Goal: Transaction & Acquisition: Purchase product/service

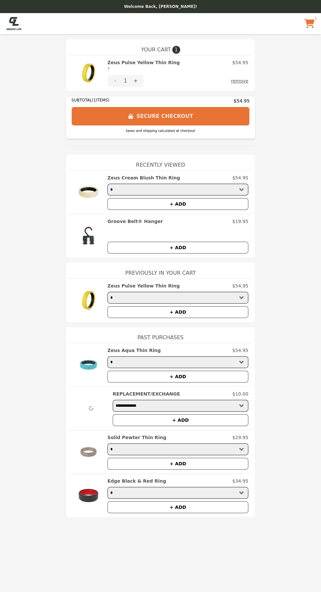
click at [92, 71] on img at bounding box center [88, 73] width 31 height 28
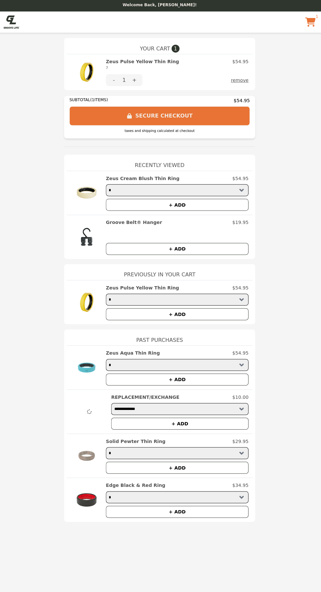
click at [217, 118] on button "SECURE CHECKOUT" at bounding box center [160, 116] width 178 height 19
